Goal: Task Accomplishment & Management: Complete application form

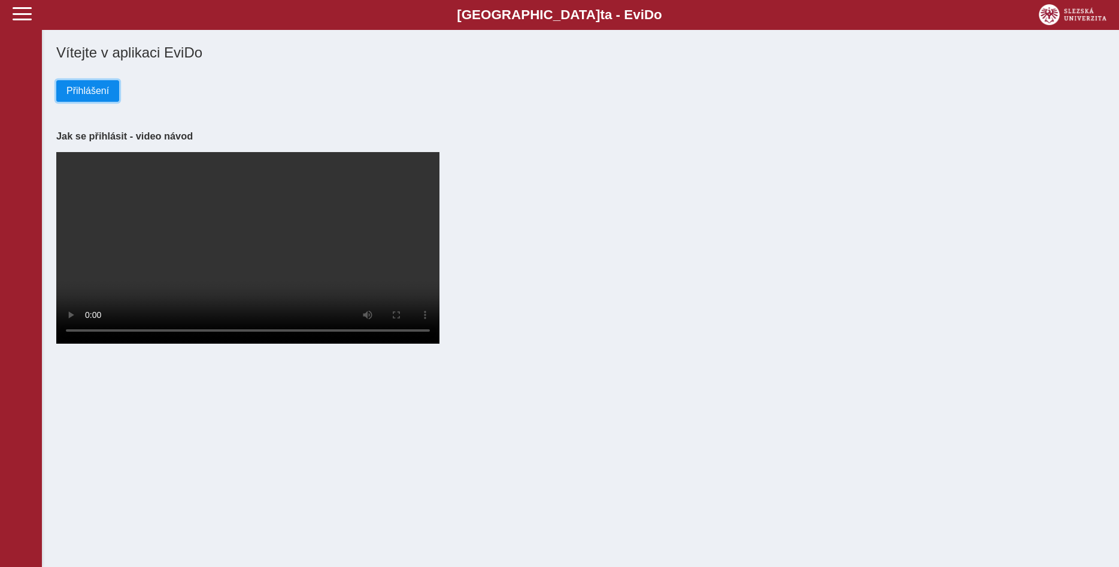
click at [100, 101] on button "Přihlášení" at bounding box center [87, 91] width 63 height 22
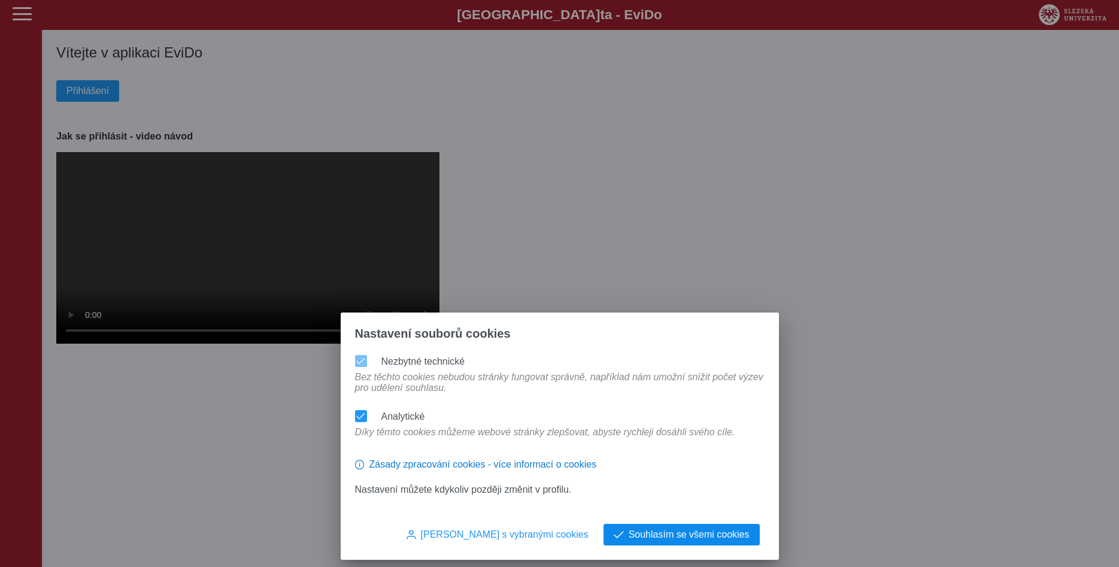
click at [641, 538] on span "Souhlasím se všemi cookies" at bounding box center [689, 534] width 121 height 11
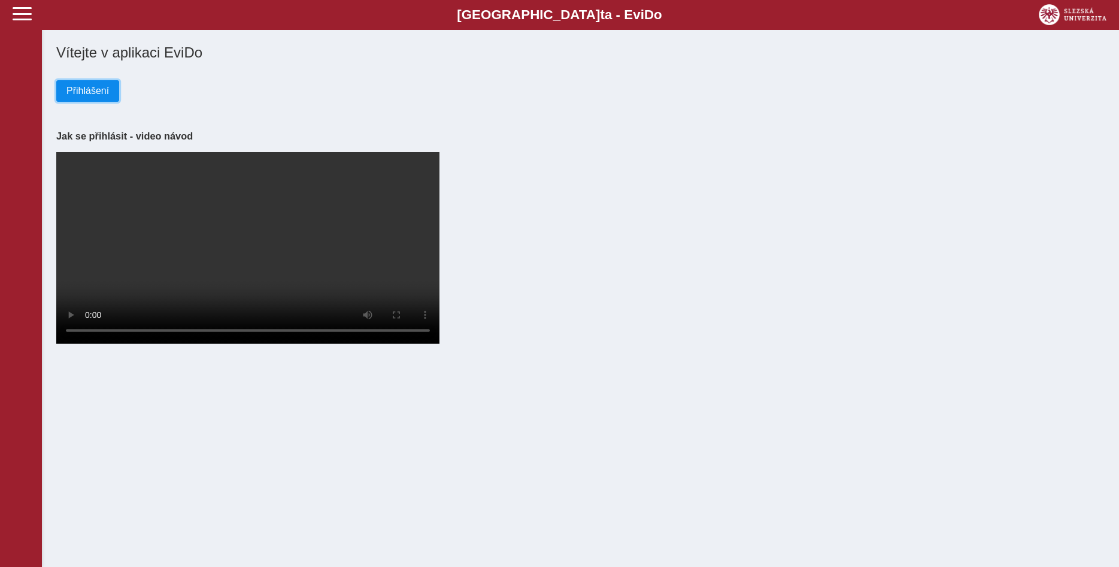
click at [95, 91] on span "Přihlášení" at bounding box center [87, 91] width 43 height 11
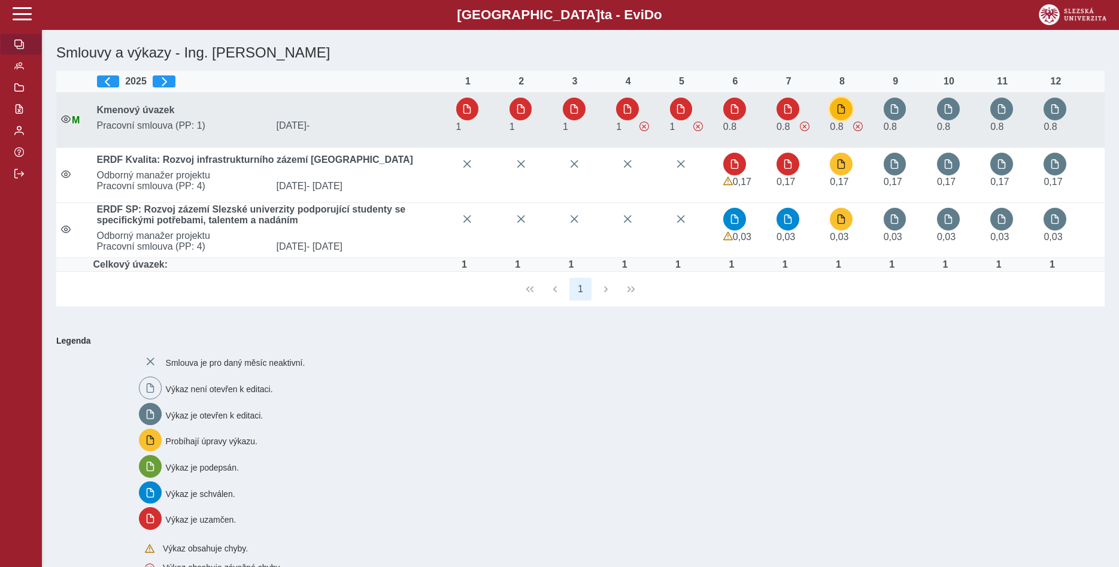
click at [848, 112] on button "button" at bounding box center [841, 109] width 23 height 23
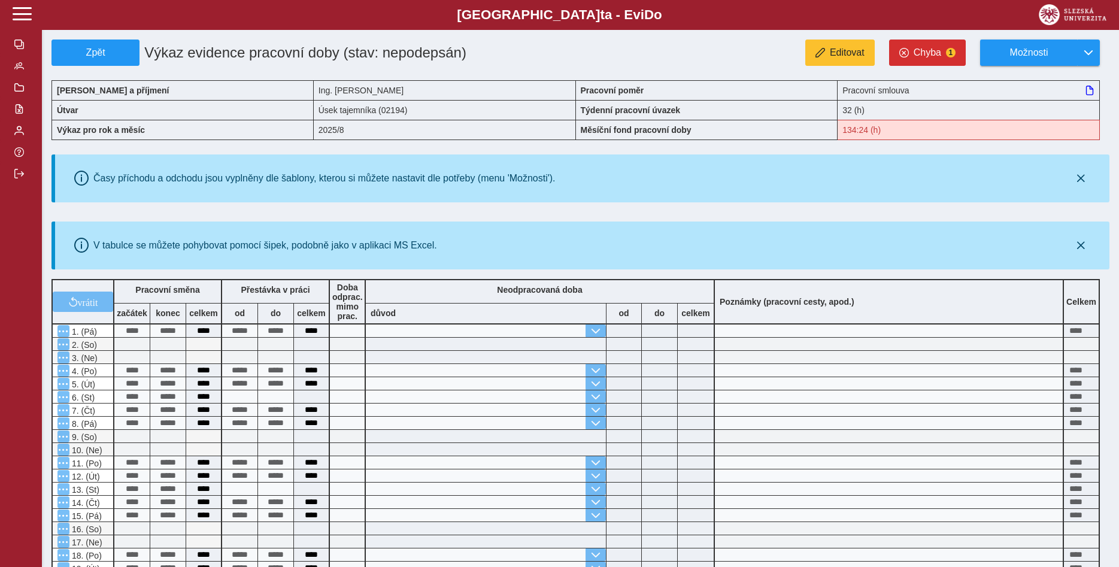
click at [390, 411] on span at bounding box center [486, 409] width 240 height 13
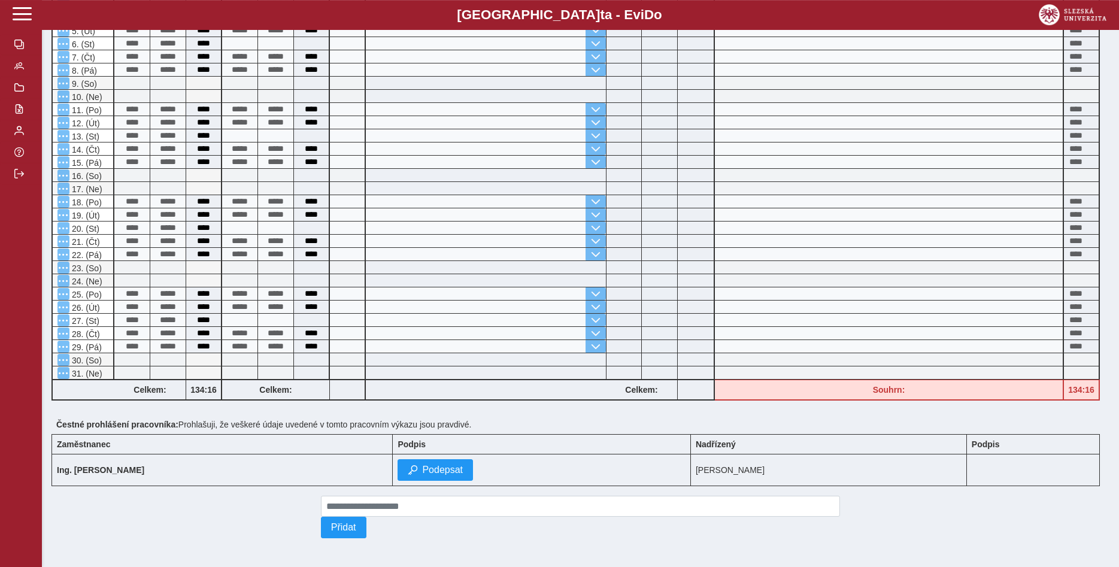
scroll to position [365, 0]
click at [397, 471] on button "Podepsat" at bounding box center [434, 470] width 75 height 22
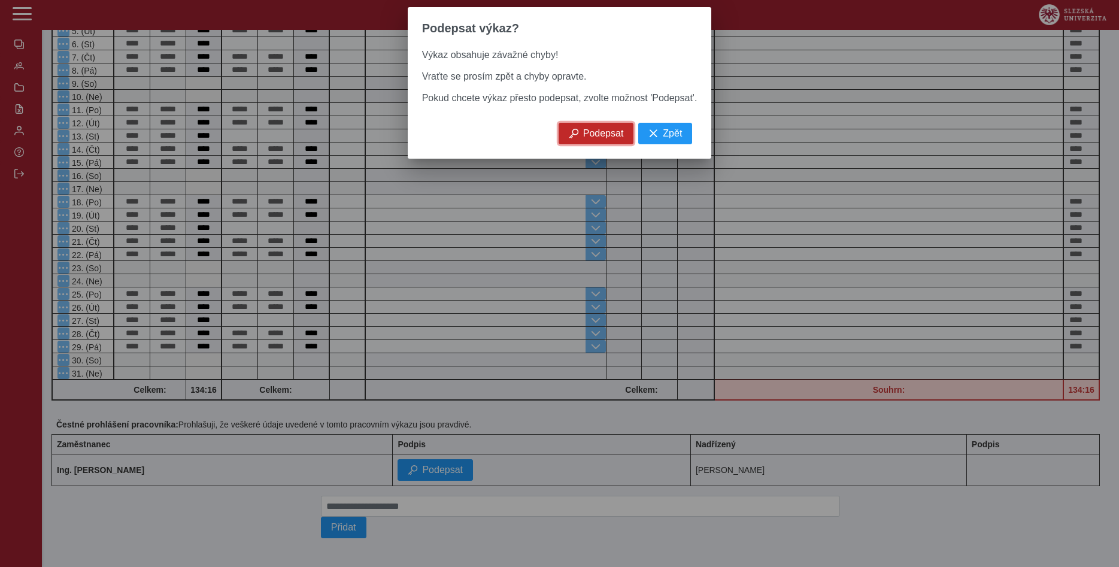
click at [601, 139] on span "Podepsat" at bounding box center [603, 133] width 41 height 11
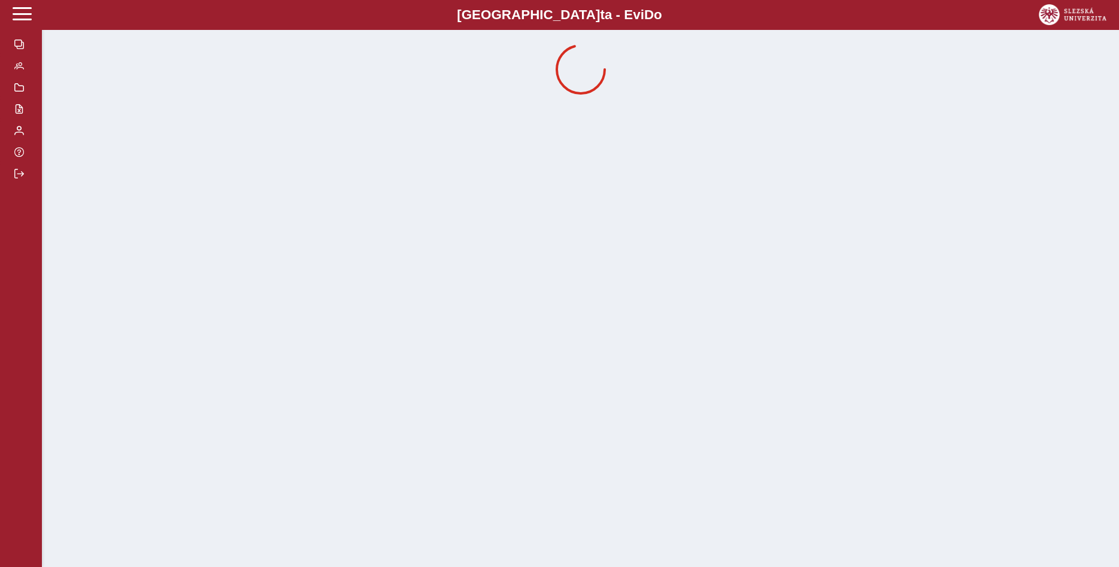
scroll to position [0, 0]
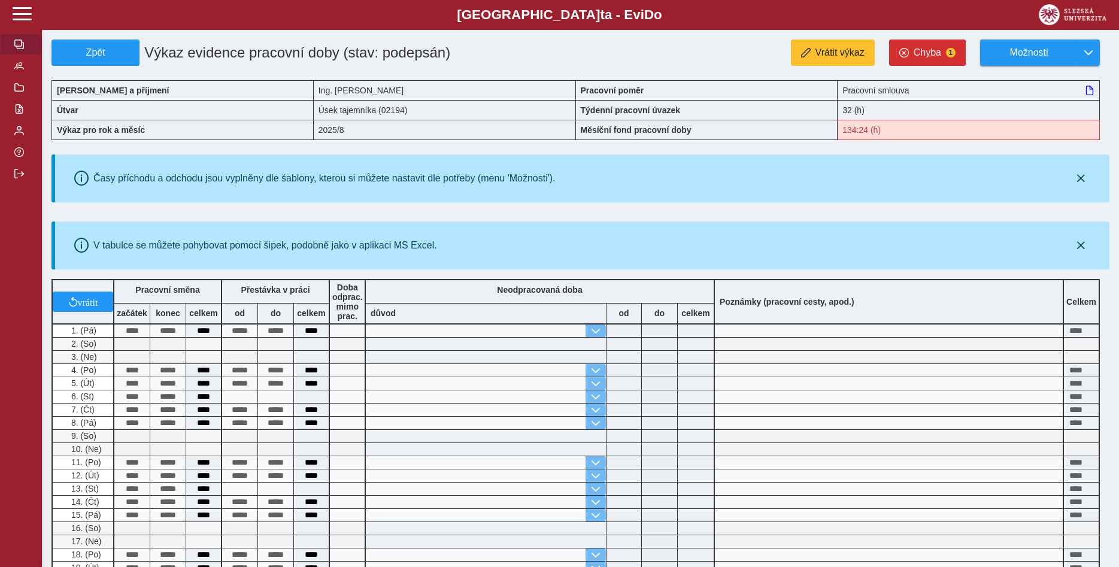
click at [13, 55] on button "button" at bounding box center [21, 45] width 42 height 22
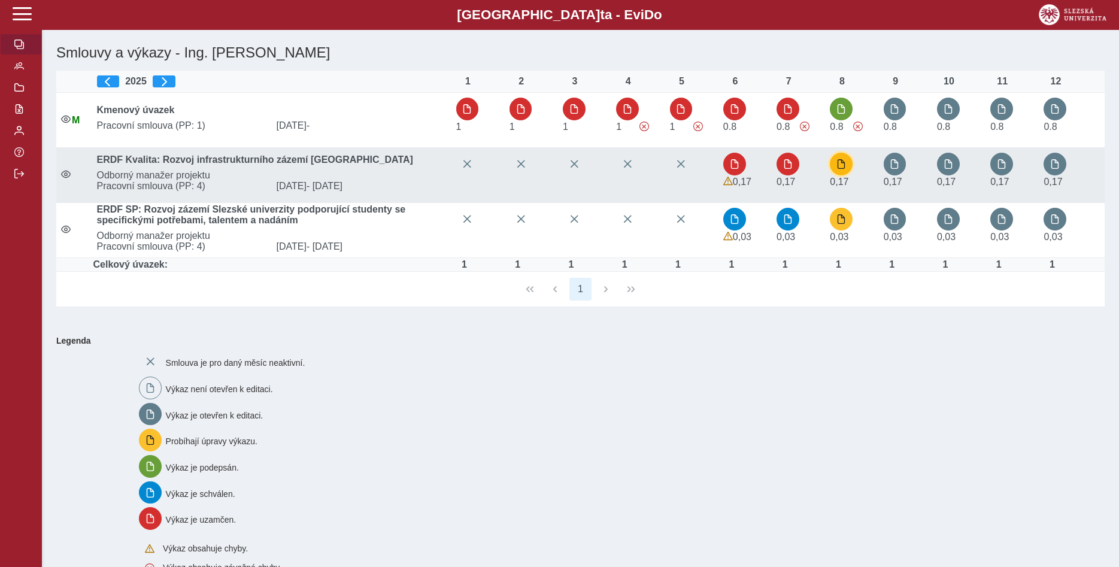
click at [840, 166] on span "button" at bounding box center [841, 164] width 10 height 10
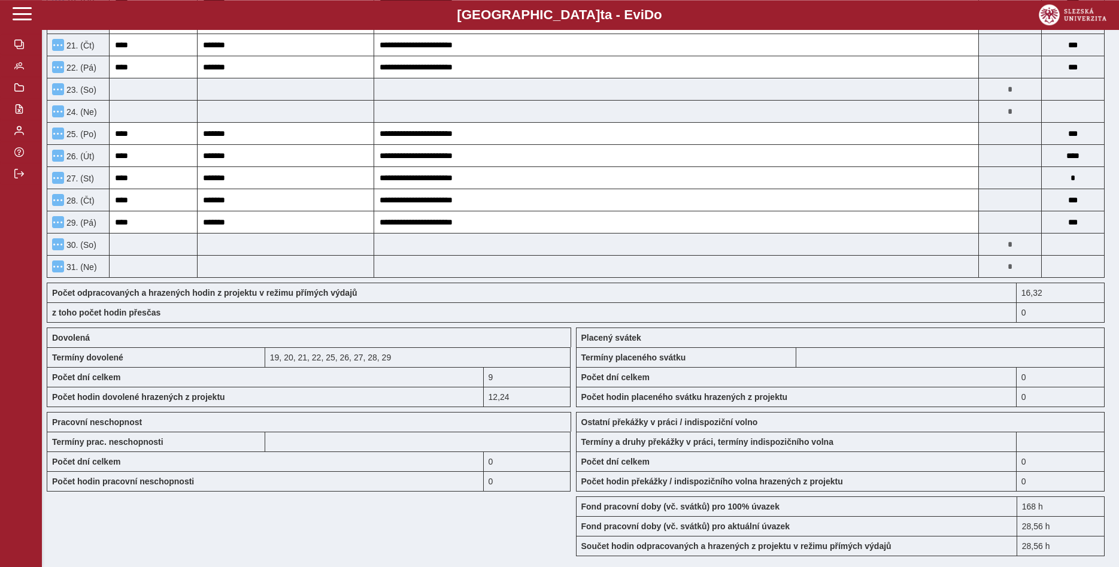
scroll to position [878, 0]
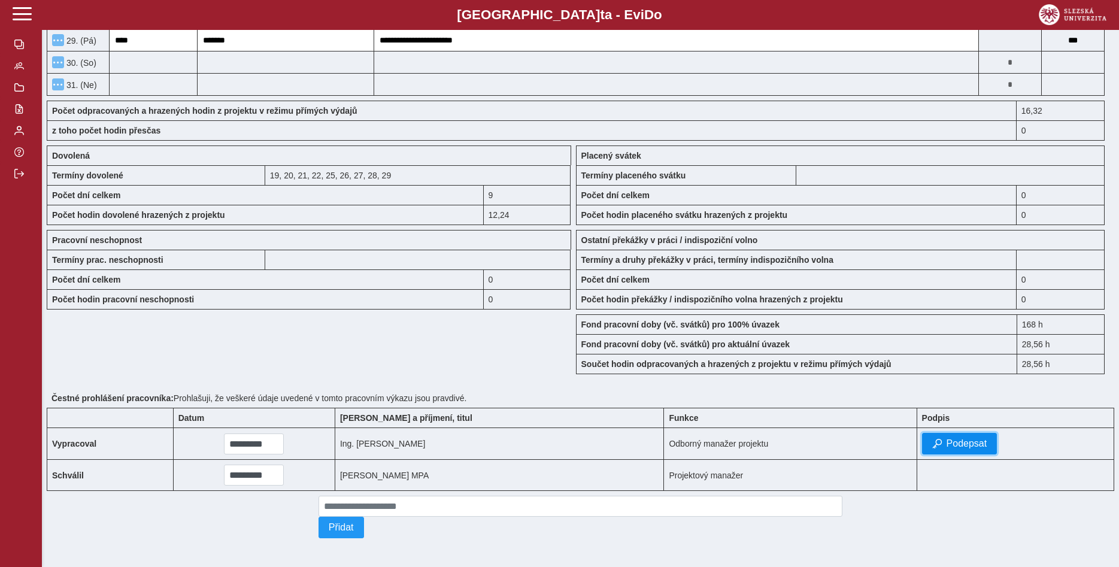
click at [946, 438] on span "Podepsat" at bounding box center [966, 443] width 41 height 11
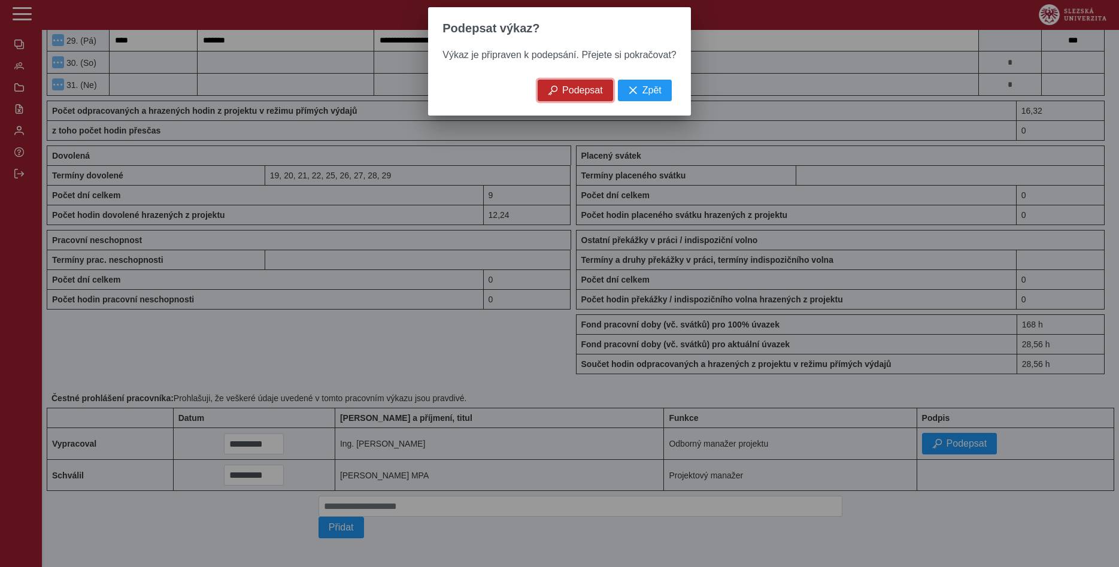
click at [559, 98] on button "Podepsat" at bounding box center [575, 91] width 75 height 22
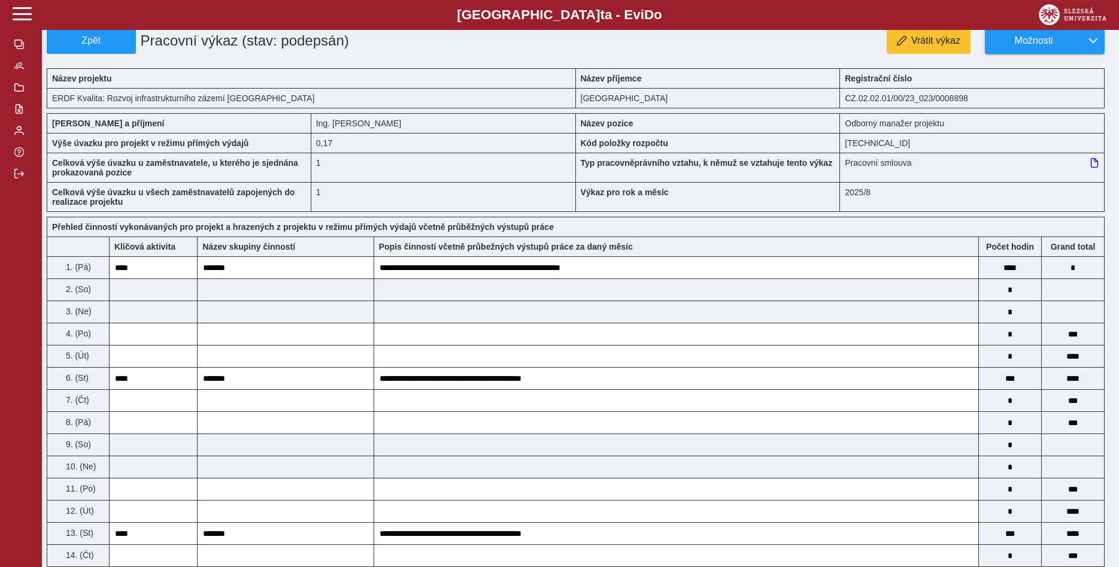
scroll to position [0, 0]
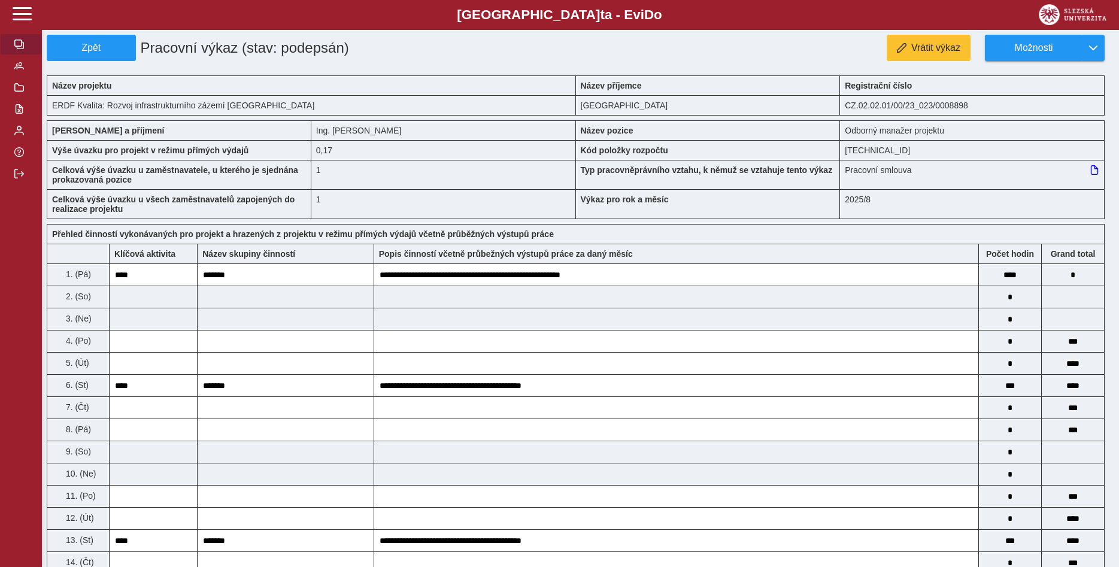
click at [17, 55] on button "button" at bounding box center [21, 45] width 42 height 22
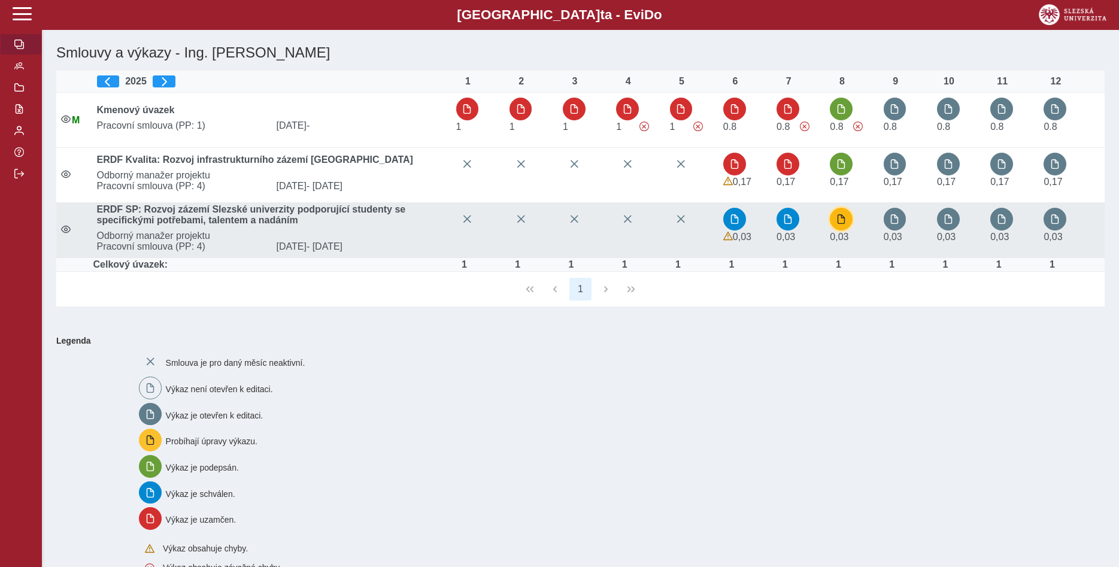
click at [851, 219] on button "button" at bounding box center [841, 219] width 23 height 23
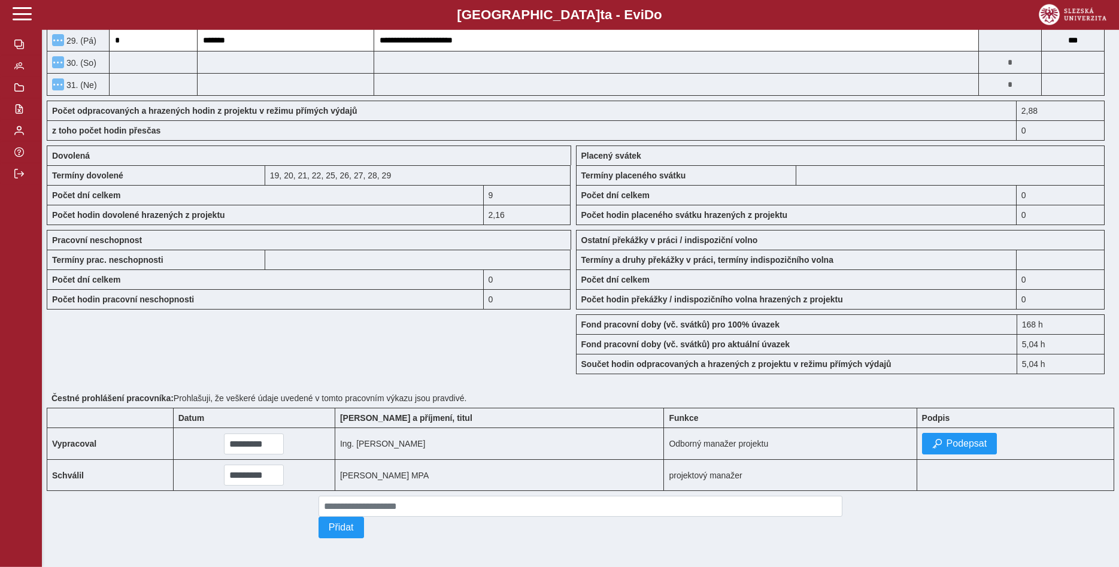
scroll to position [878, 0]
click at [951, 438] on span "Podepsat" at bounding box center [966, 443] width 41 height 11
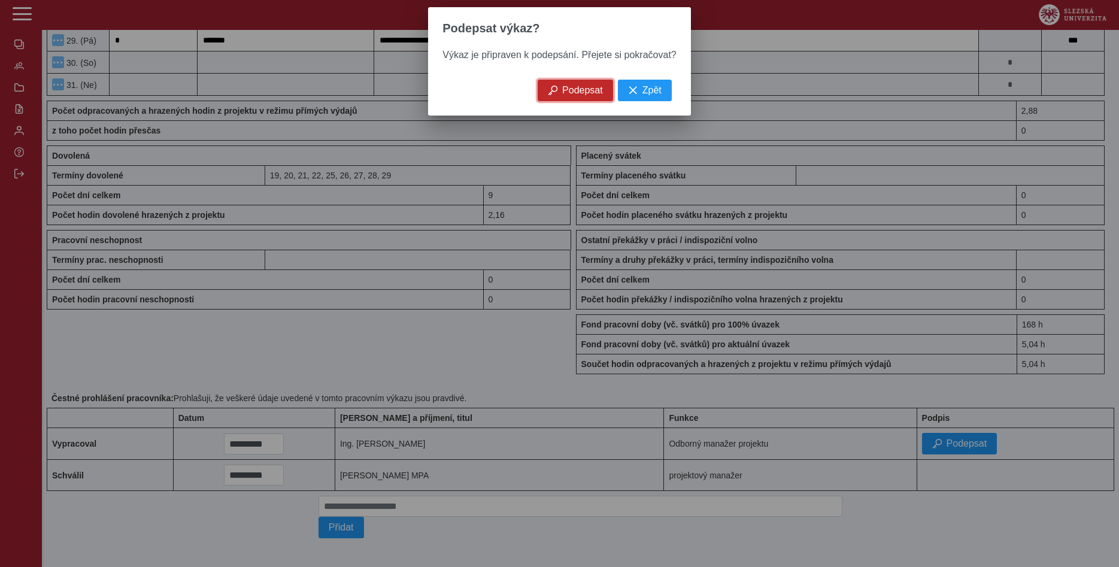
click at [587, 86] on button "Podepsat" at bounding box center [575, 91] width 75 height 22
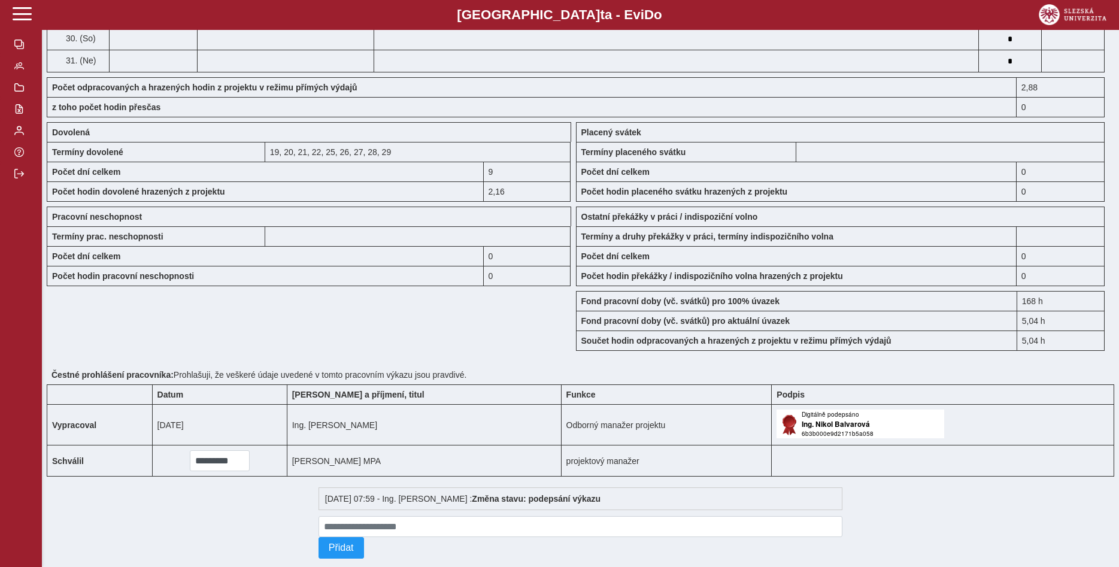
scroll to position [877, 0]
click at [17, 49] on span "button" at bounding box center [19, 45] width 10 height 10
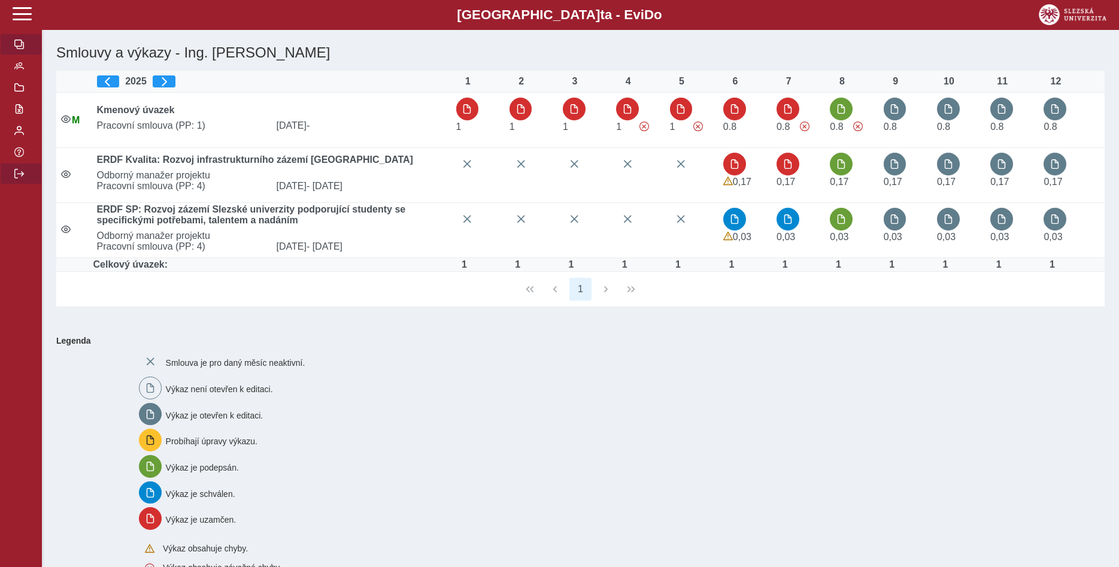
click at [15, 184] on button "button" at bounding box center [21, 174] width 42 height 22
click at [16, 184] on button "button" at bounding box center [21, 174] width 42 height 22
